Goal: Transaction & Acquisition: Purchase product/service

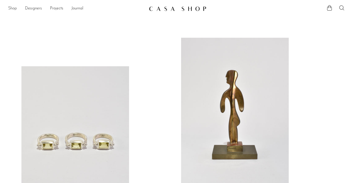
click at [10, 8] on link "Shop" at bounding box center [12, 8] width 9 height 7
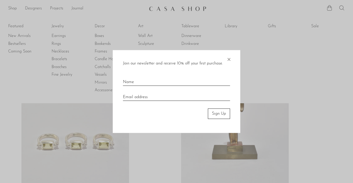
click at [229, 57] on span "×" at bounding box center [228, 58] width 5 height 16
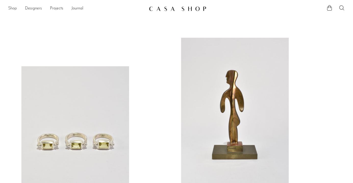
click at [13, 8] on link "Shop" at bounding box center [12, 8] width 9 height 7
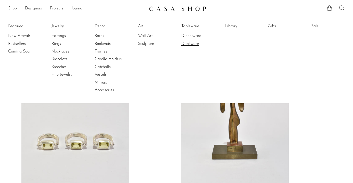
click at [194, 42] on link "Drinkware" at bounding box center [200, 44] width 38 height 6
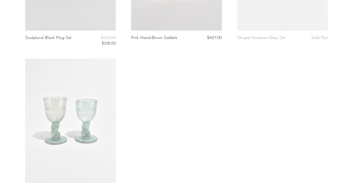
scroll to position [602, 0]
